Goal: Find specific page/section: Find specific page/section

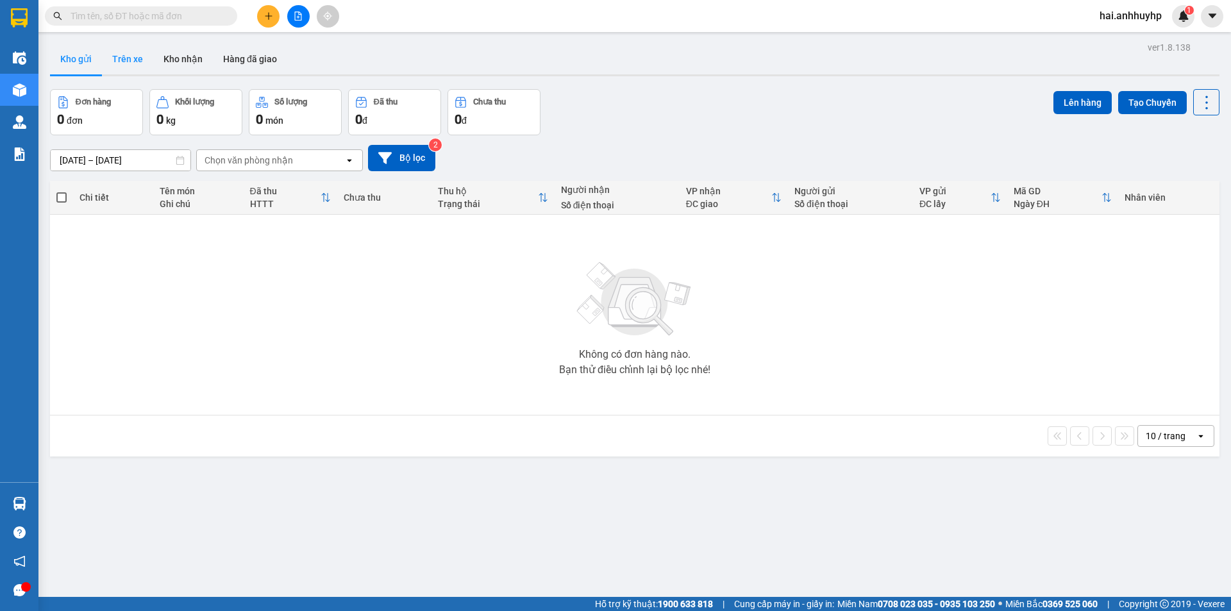
click at [124, 63] on button "Trên xe" at bounding box center [127, 59] width 51 height 31
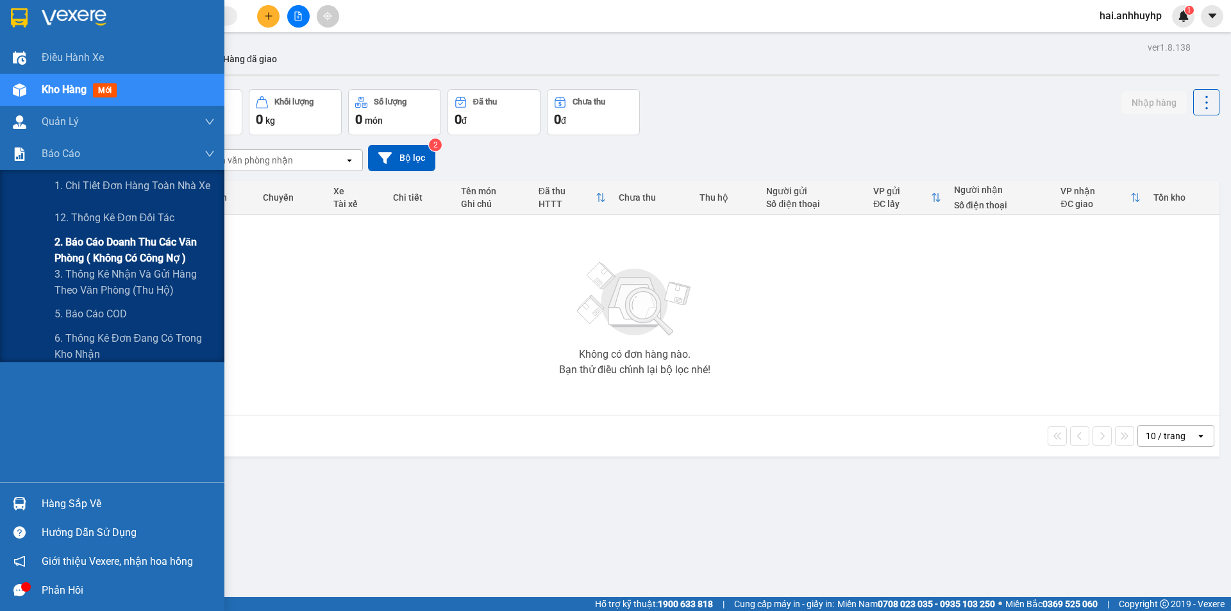
click at [105, 255] on span "2. Báo cáo doanh thu các văn phòng ( không có công nợ )" at bounding box center [135, 250] width 160 height 32
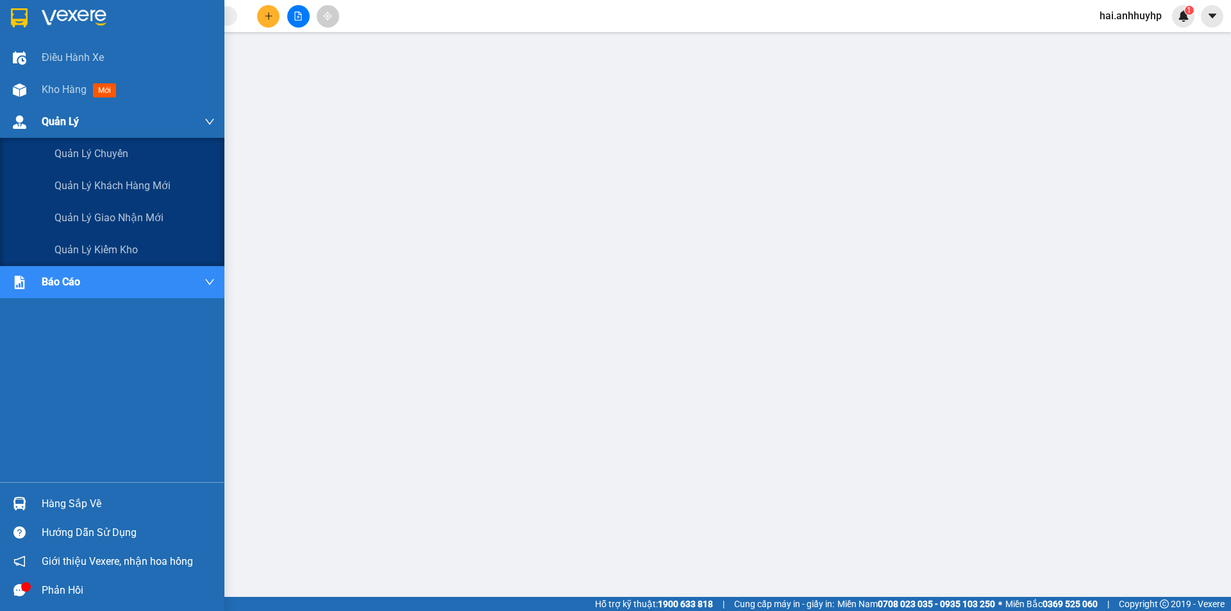
click at [105, 106] on div "Quản Lý" at bounding box center [128, 122] width 173 height 32
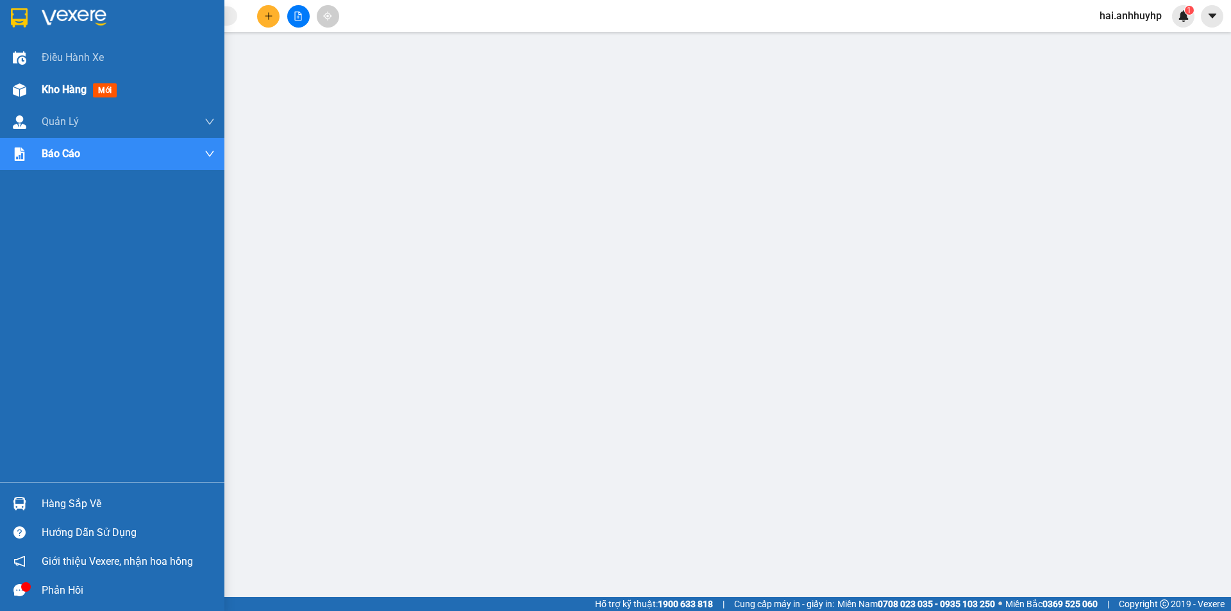
click at [69, 89] on span "Kho hàng" at bounding box center [64, 89] width 45 height 12
